Goal: Transaction & Acquisition: Purchase product/service

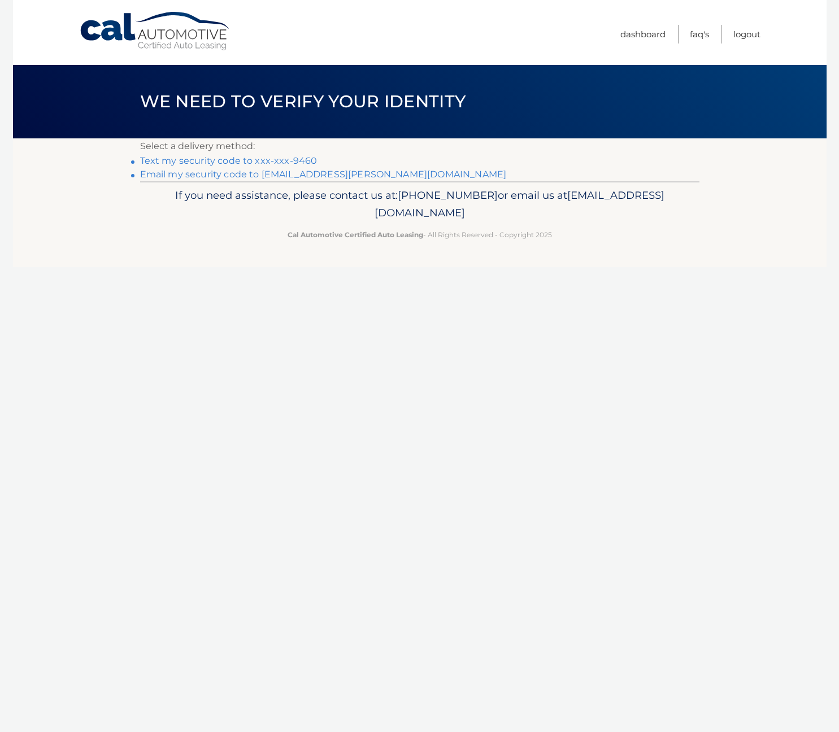
click at [224, 159] on link "Text my security code to xxx-xxx-9460" at bounding box center [228, 160] width 177 height 11
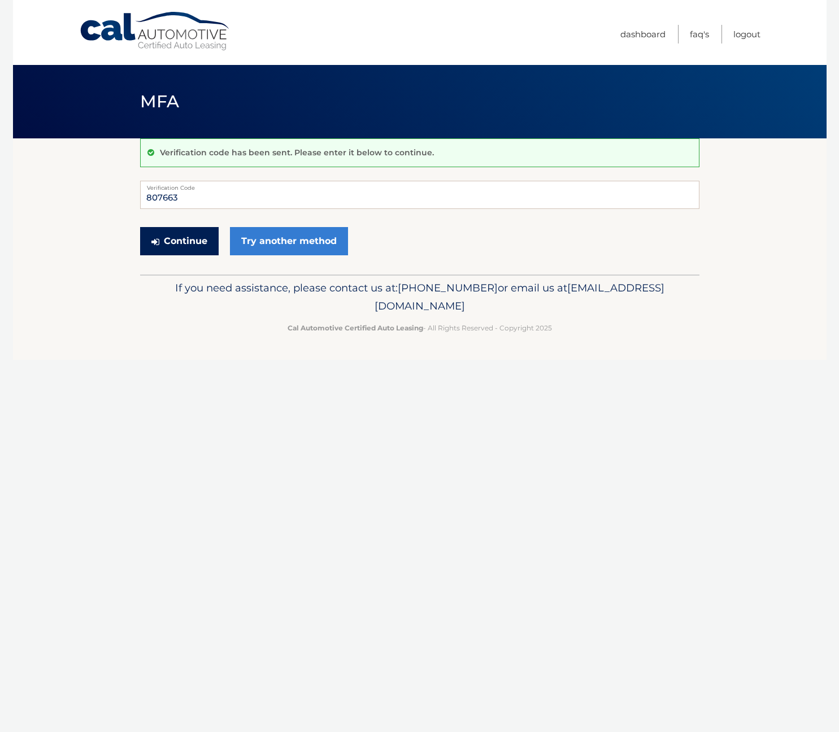
type input "807663"
click at [192, 242] on button "Continue" at bounding box center [179, 241] width 79 height 28
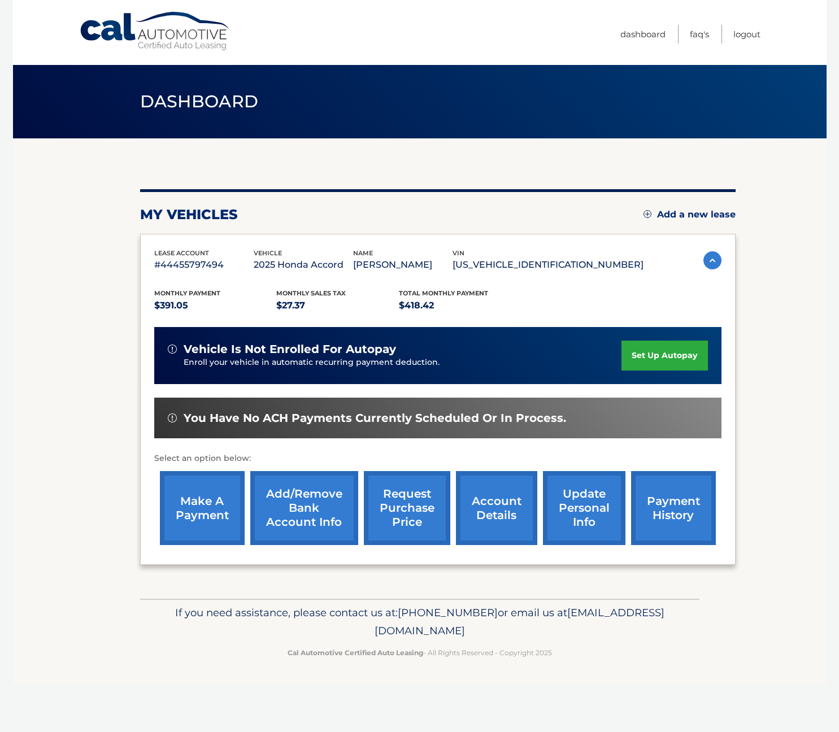
click at [214, 531] on link "make a payment" at bounding box center [202, 508] width 85 height 74
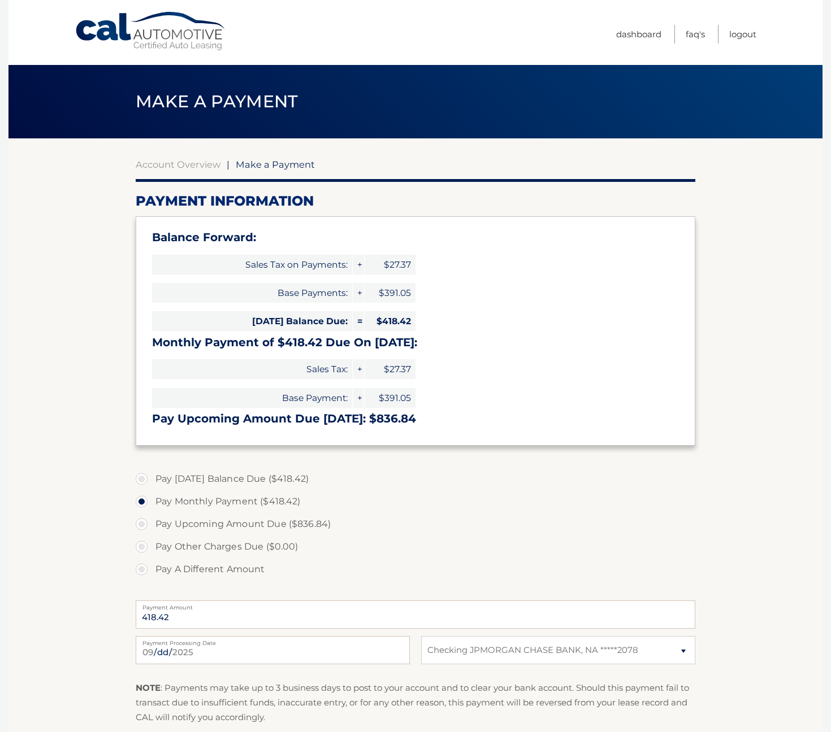
select select "OWQ0NjhjNjMtMjM1Ny00NGNmLWEyZTUtZjk3MzVlMzM3MmUz"
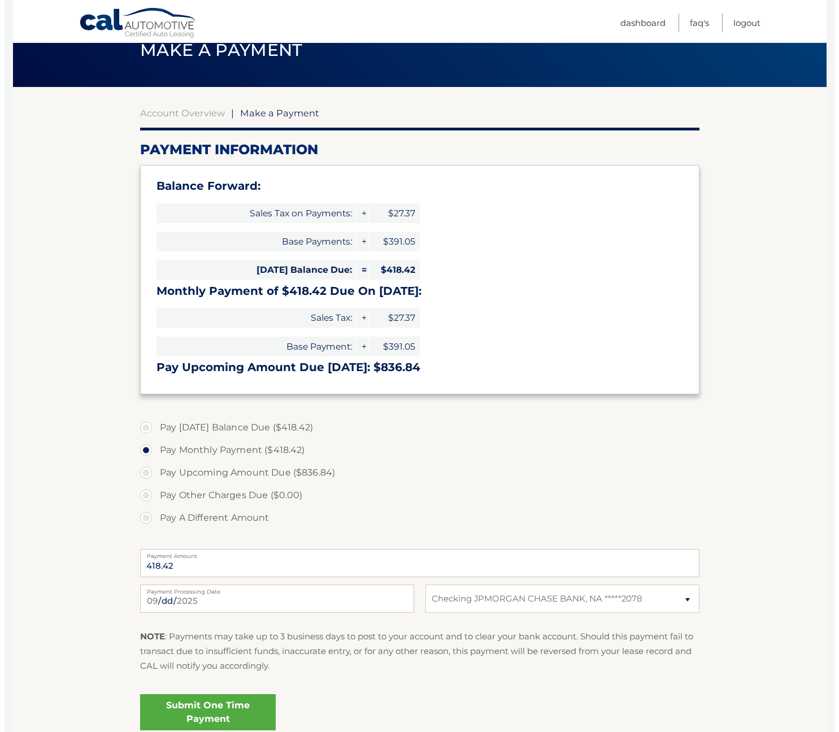
scroll to position [110, 0]
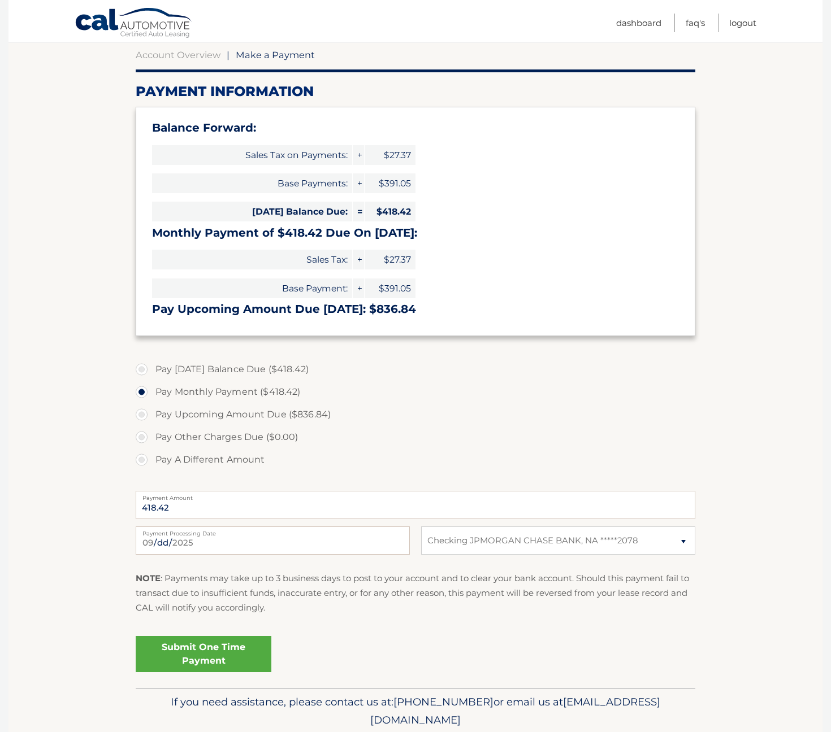
click at [200, 648] on link "Submit One Time Payment" at bounding box center [204, 654] width 136 height 36
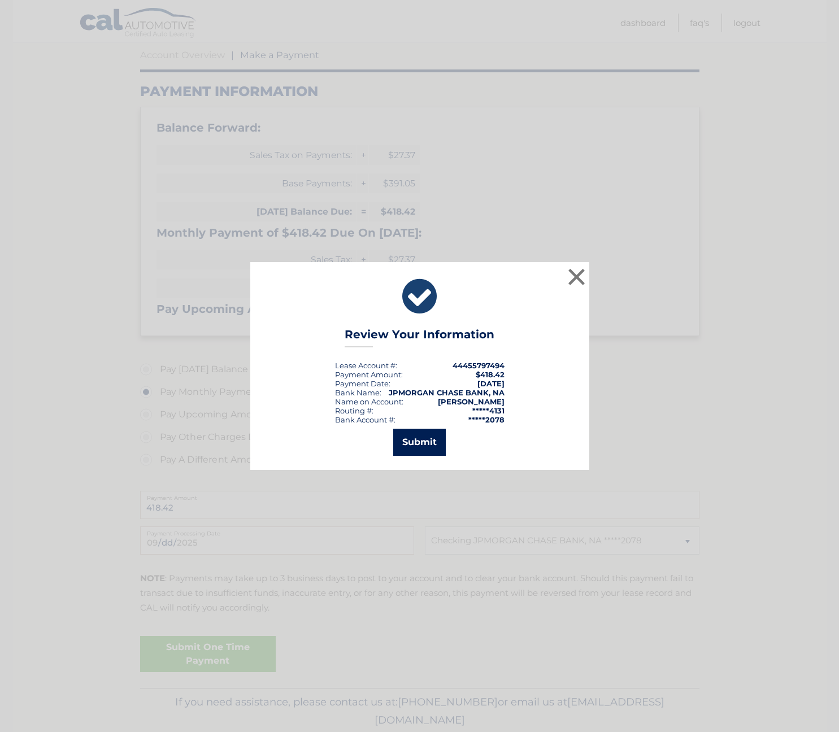
click at [424, 443] on button "Submit" at bounding box center [419, 442] width 53 height 27
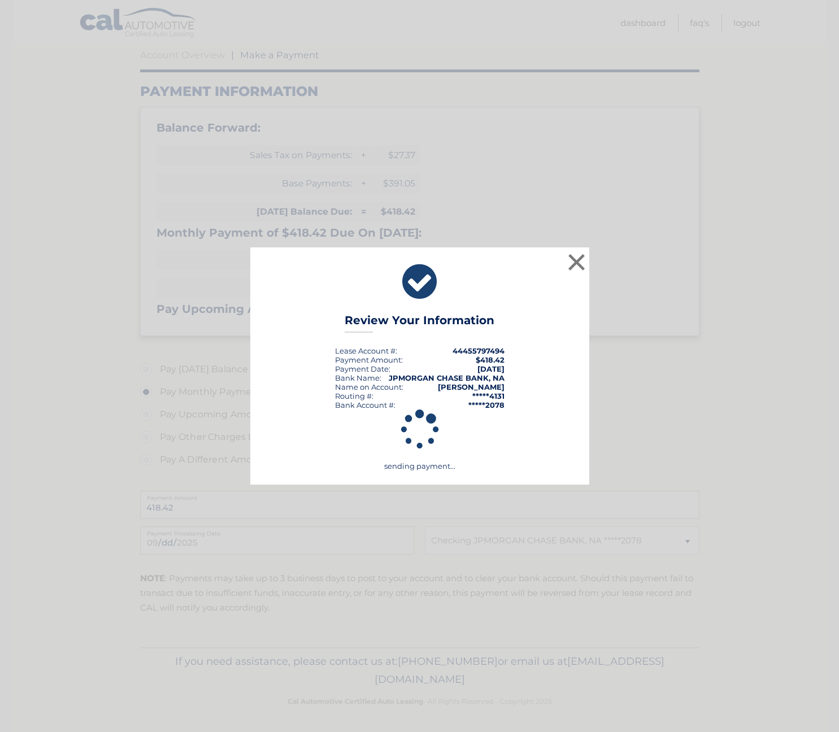
scroll to position [107, 0]
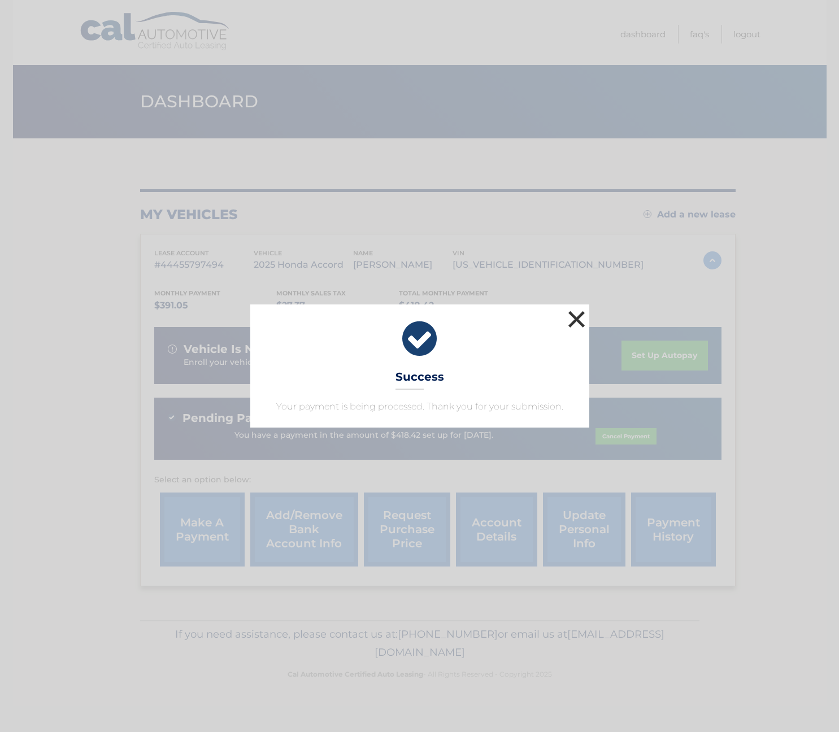
click at [581, 319] on button "×" at bounding box center [577, 319] width 23 height 23
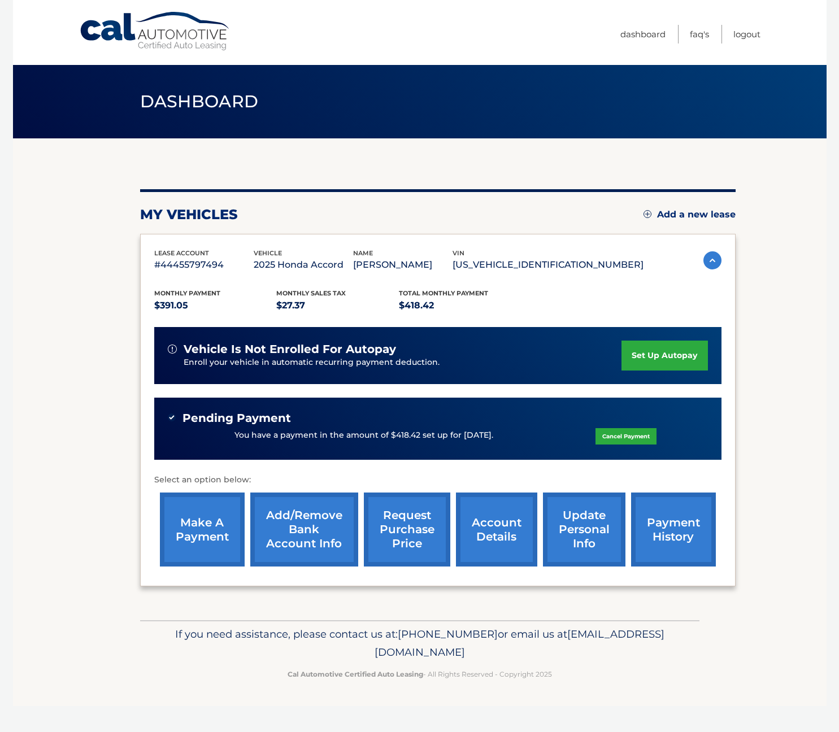
click at [691, 536] on link "payment history" at bounding box center [673, 530] width 85 height 74
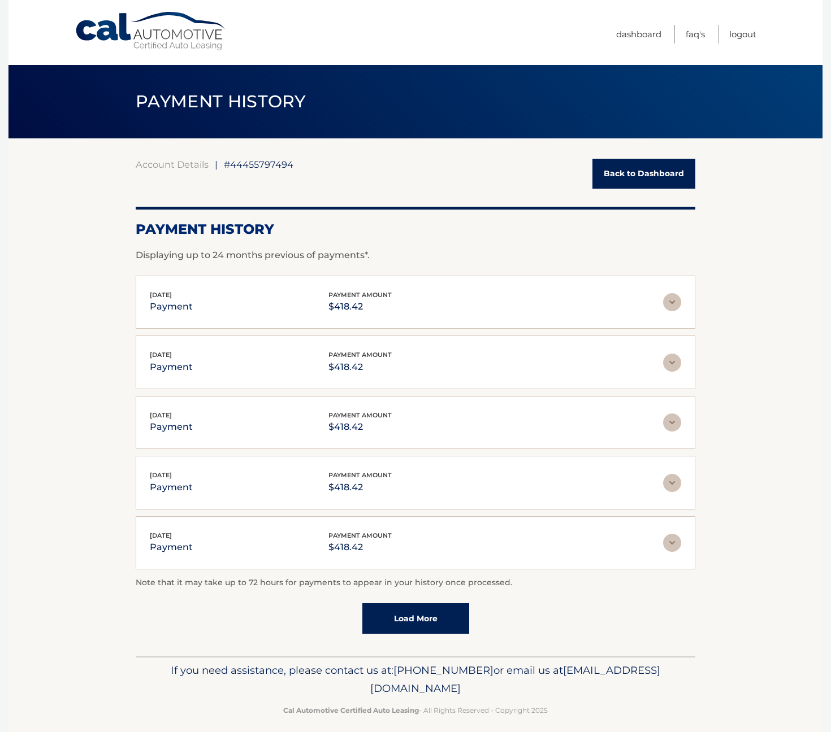
click at [405, 608] on link "Load More" at bounding box center [415, 619] width 107 height 31
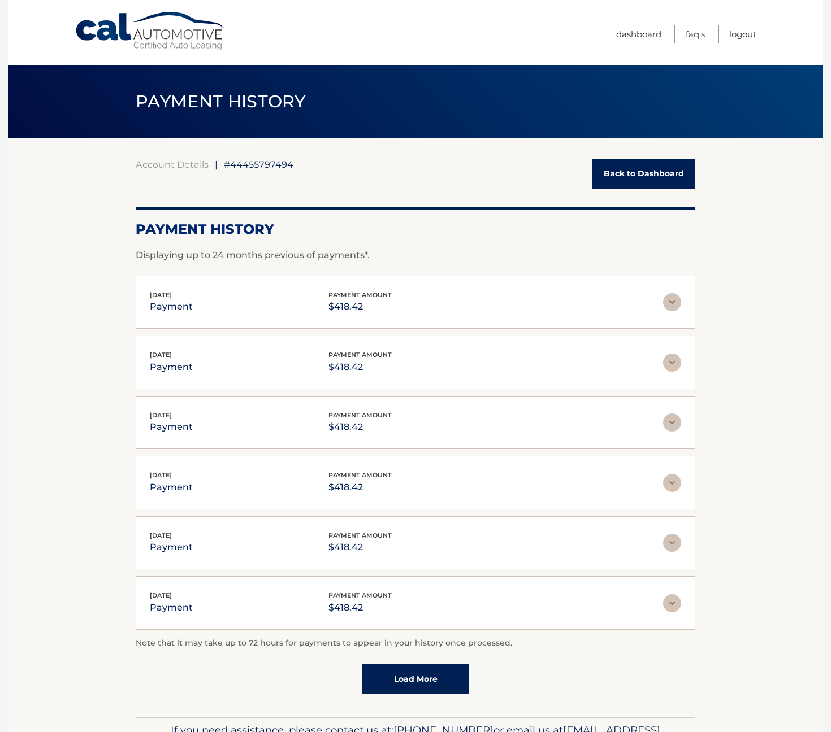
click at [648, 170] on link "Back to Dashboard" at bounding box center [643, 174] width 103 height 30
